Goal: Task Accomplishment & Management: Manage account settings

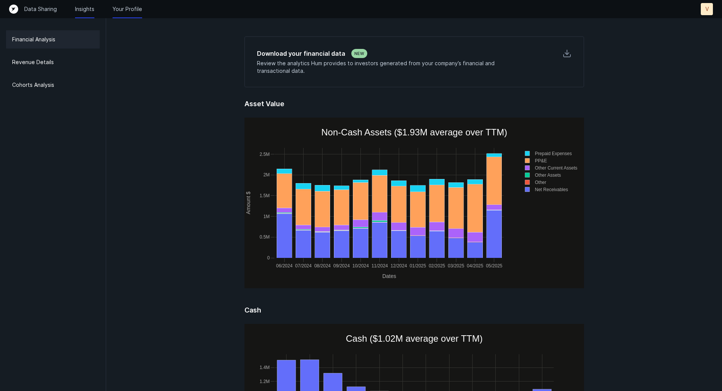
click at [129, 9] on p "Your Profile" at bounding box center [128, 9] width 30 height 8
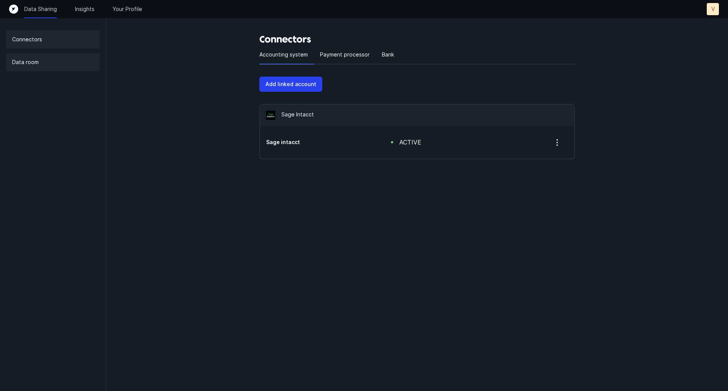
click at [24, 63] on p "Data room" at bounding box center [25, 62] width 27 height 9
